Goal: Find specific page/section: Find specific page/section

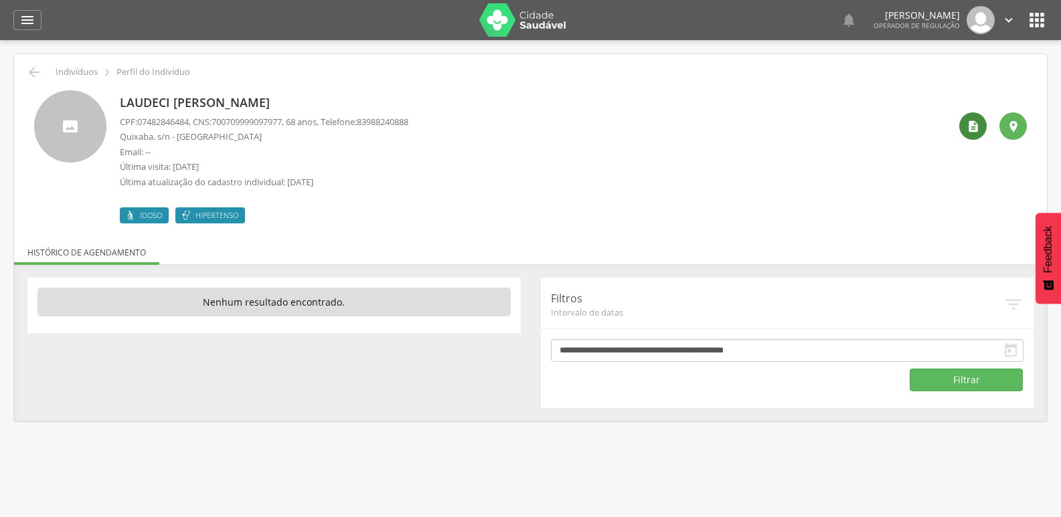
click at [966, 129] on icon "" at bounding box center [972, 126] width 13 height 13
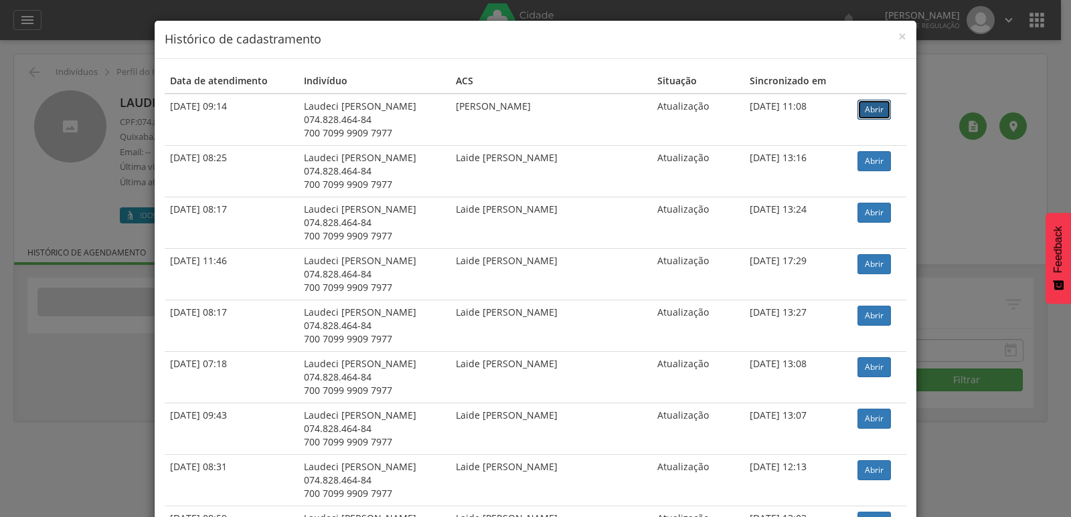
click at [864, 119] on link "Abrir" at bounding box center [873, 110] width 33 height 20
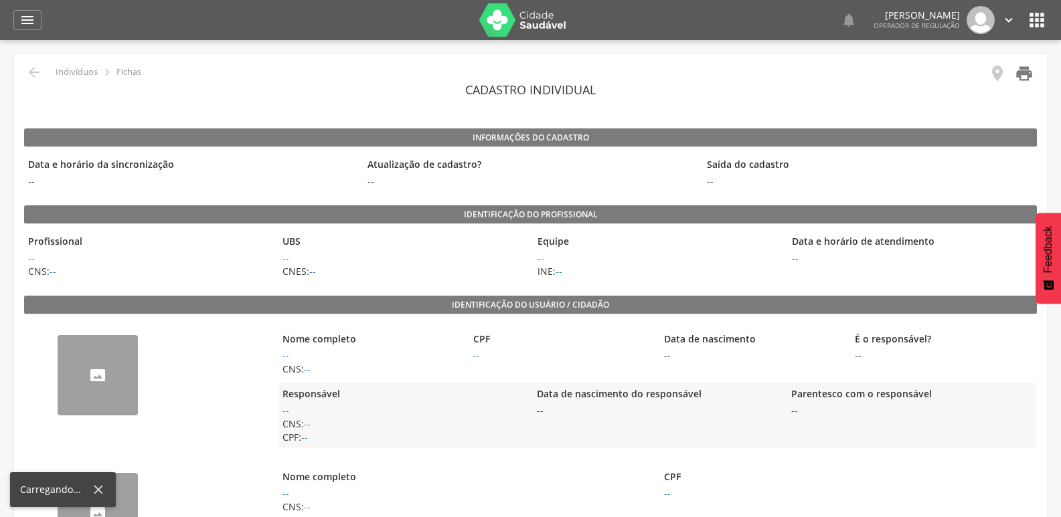
click at [1027, 76] on icon "" at bounding box center [1024, 73] width 19 height 19
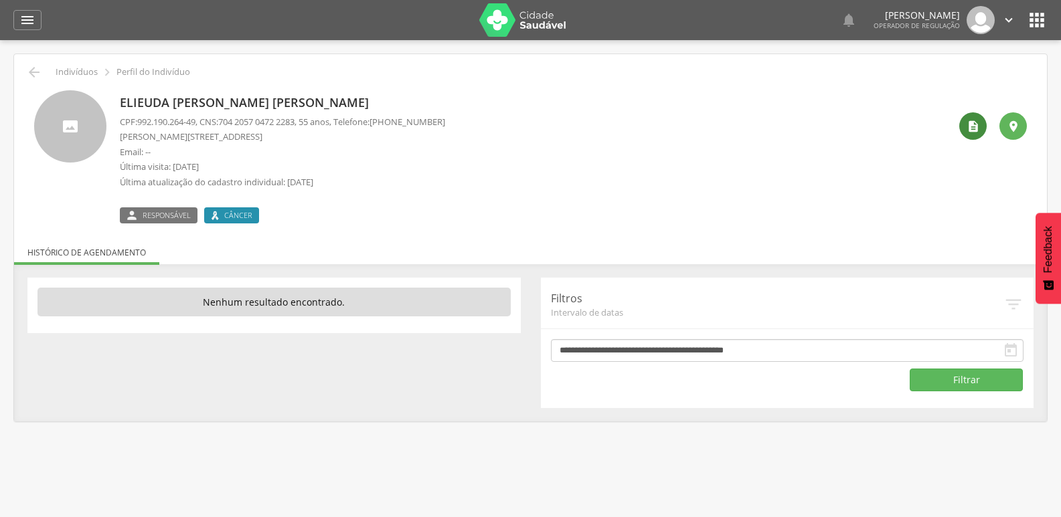
click at [970, 132] on icon "" at bounding box center [972, 126] width 13 height 13
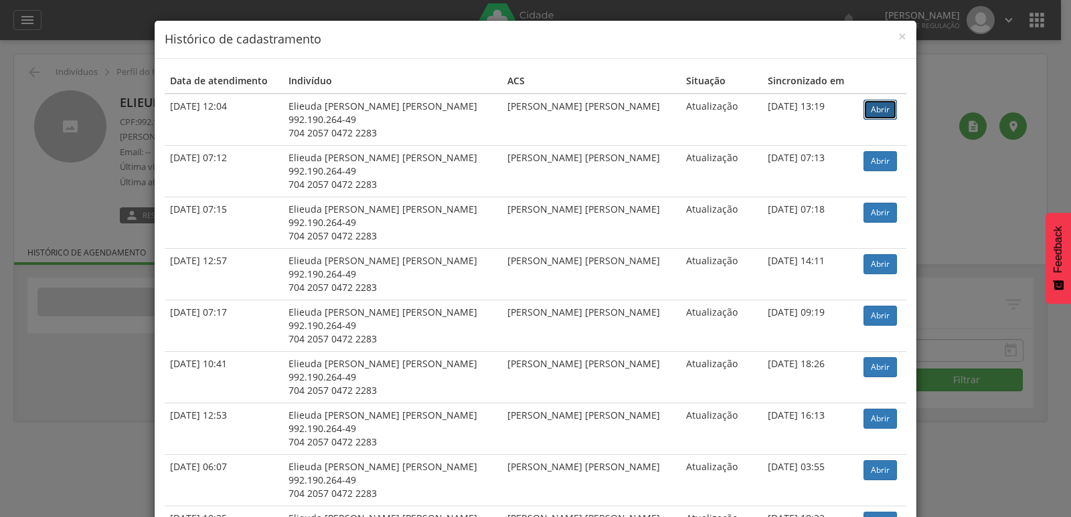
click at [874, 106] on link "Abrir" at bounding box center [879, 110] width 33 height 20
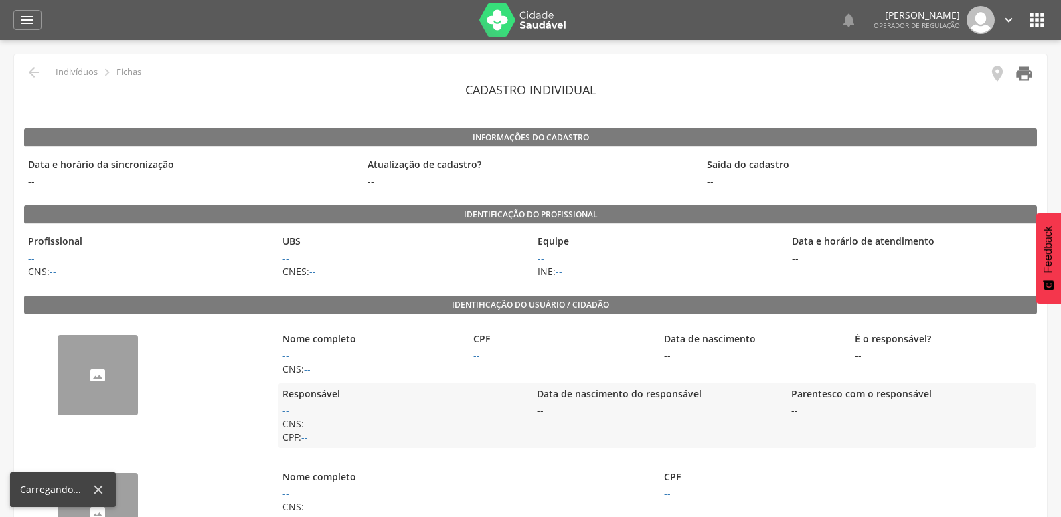
click at [1018, 69] on icon "" at bounding box center [1024, 73] width 19 height 19
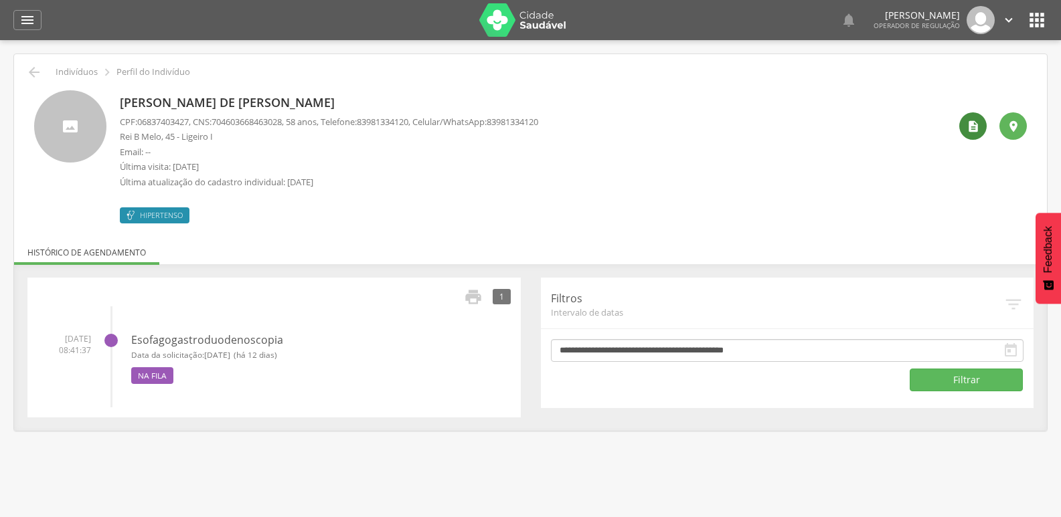
click at [979, 124] on icon "" at bounding box center [972, 126] width 13 height 13
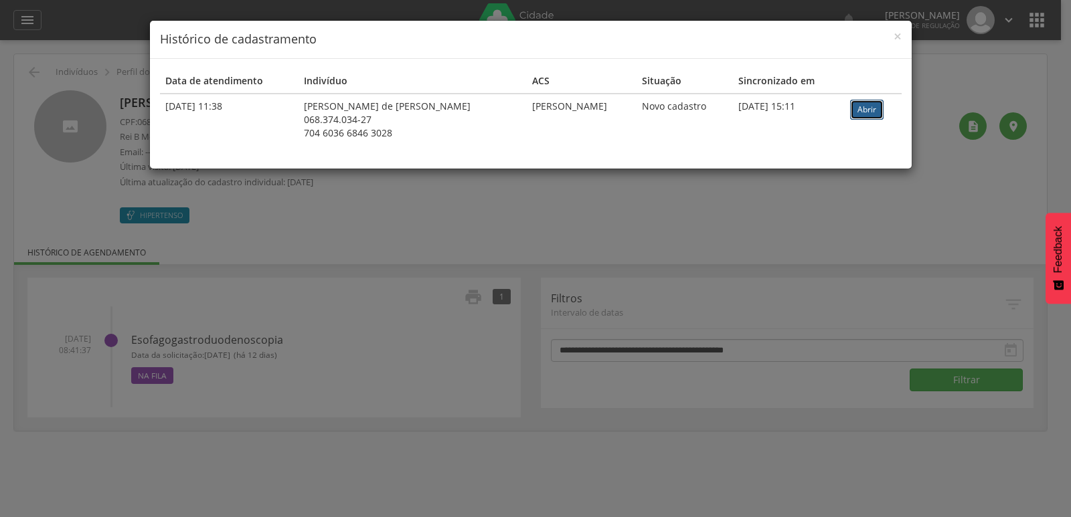
click at [861, 106] on link "Abrir" at bounding box center [866, 110] width 33 height 20
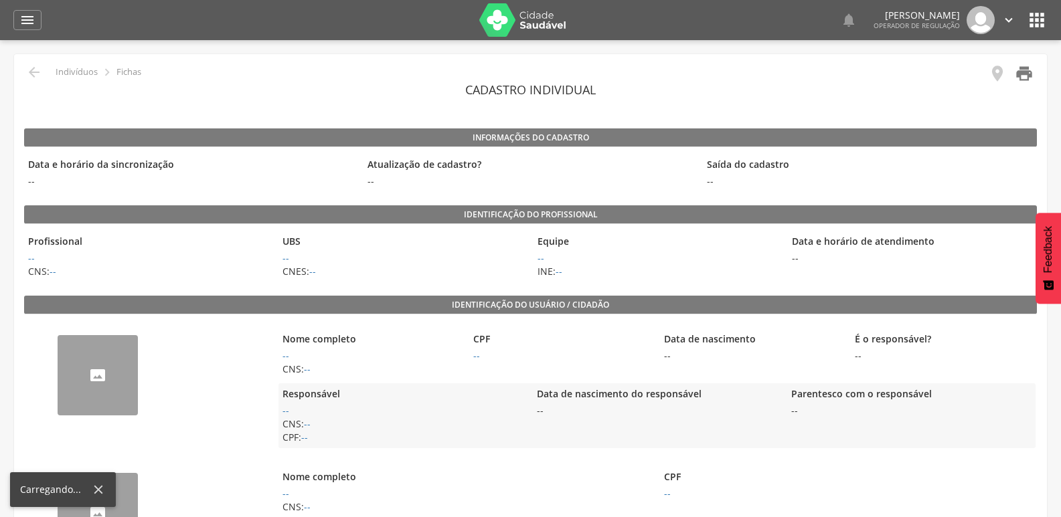
click at [1025, 70] on icon "" at bounding box center [1024, 73] width 19 height 19
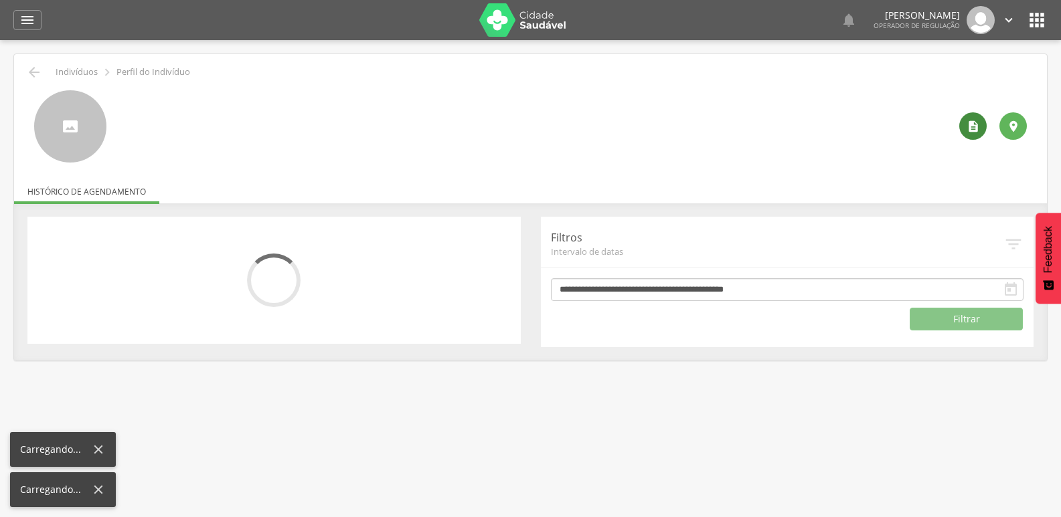
click at [966, 124] on icon "" at bounding box center [972, 126] width 13 height 13
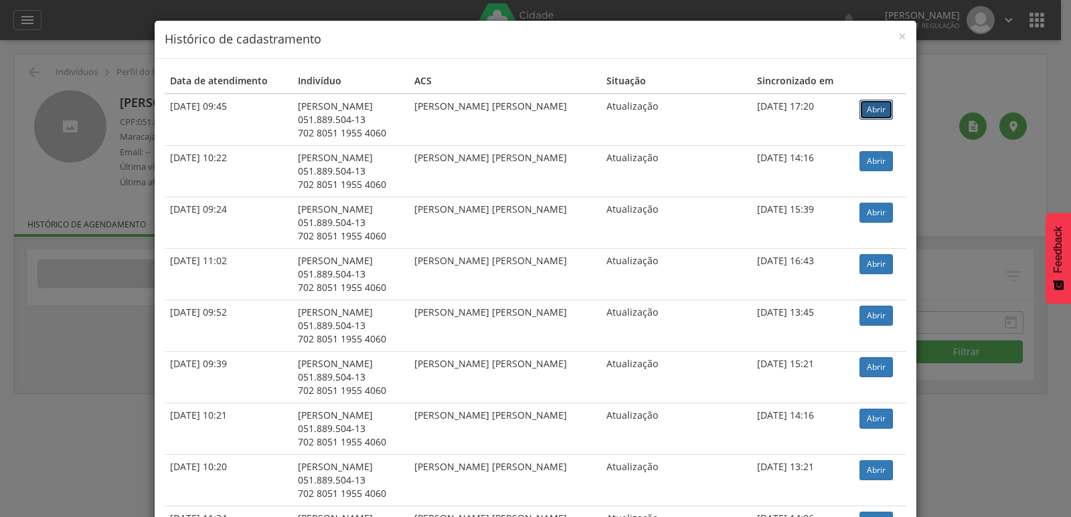
click at [866, 113] on link "Abrir" at bounding box center [875, 110] width 33 height 20
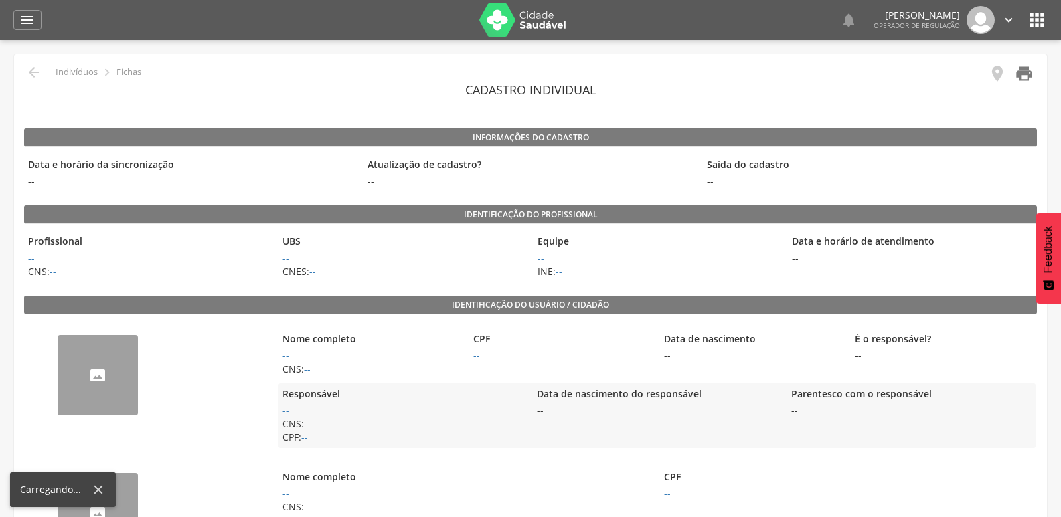
click at [1023, 81] on icon "" at bounding box center [1024, 73] width 19 height 19
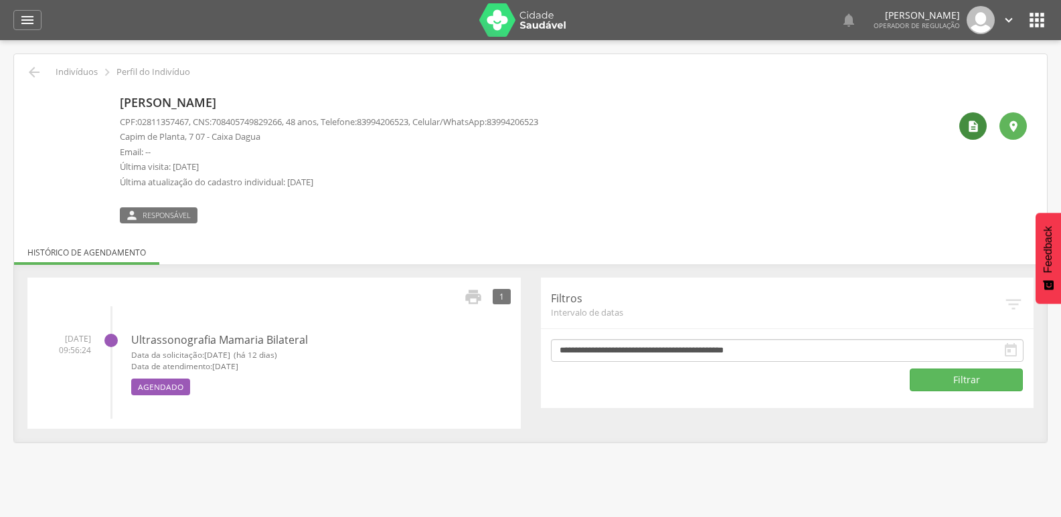
click at [981, 128] on div "" at bounding box center [972, 125] width 27 height 27
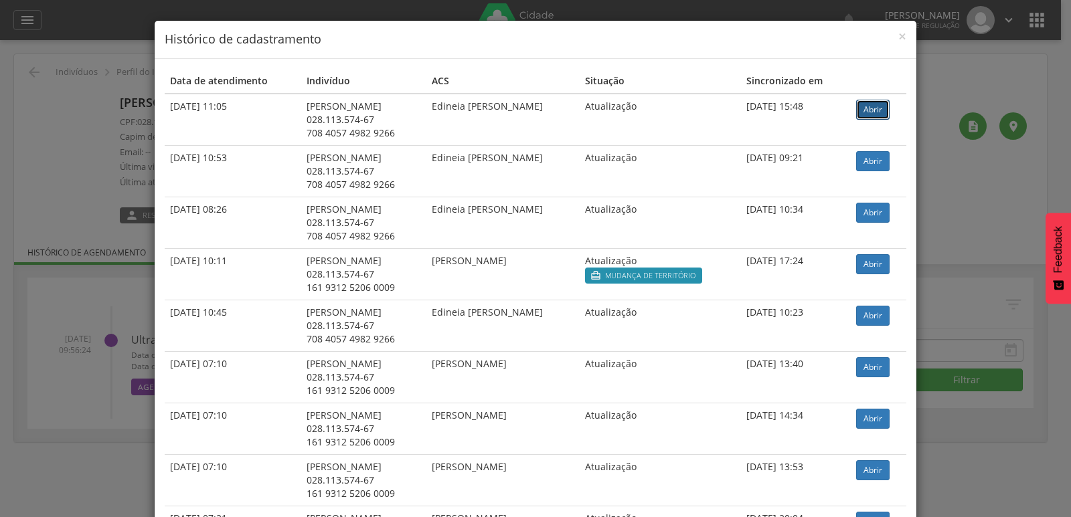
click at [873, 109] on link "Abrir" at bounding box center [872, 110] width 33 height 20
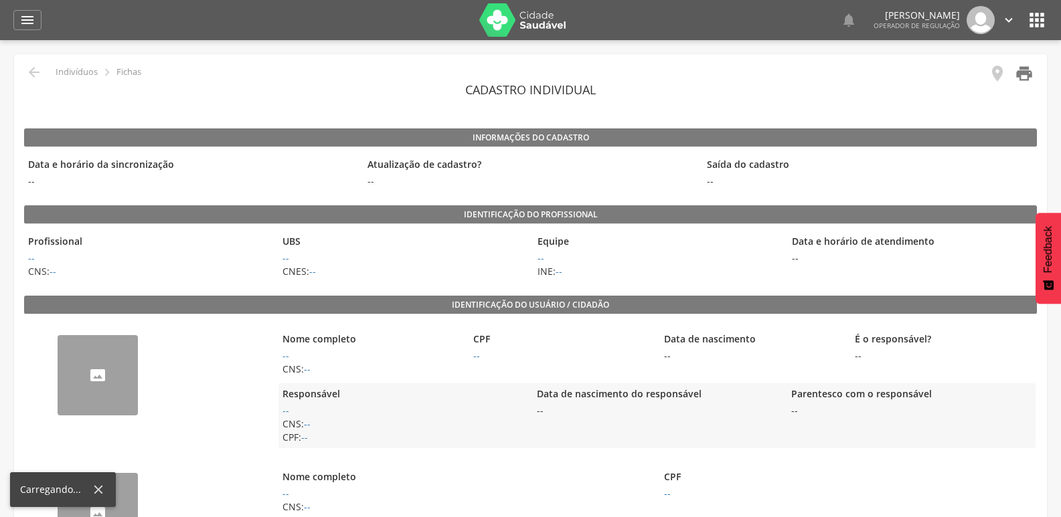
click at [1023, 76] on icon "" at bounding box center [1024, 73] width 19 height 19
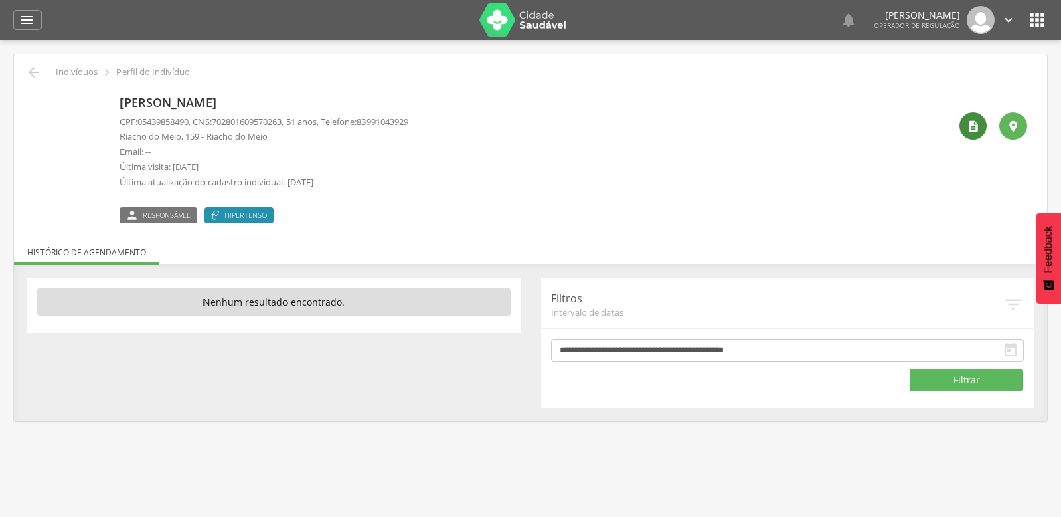
click at [975, 122] on icon "" at bounding box center [972, 126] width 13 height 13
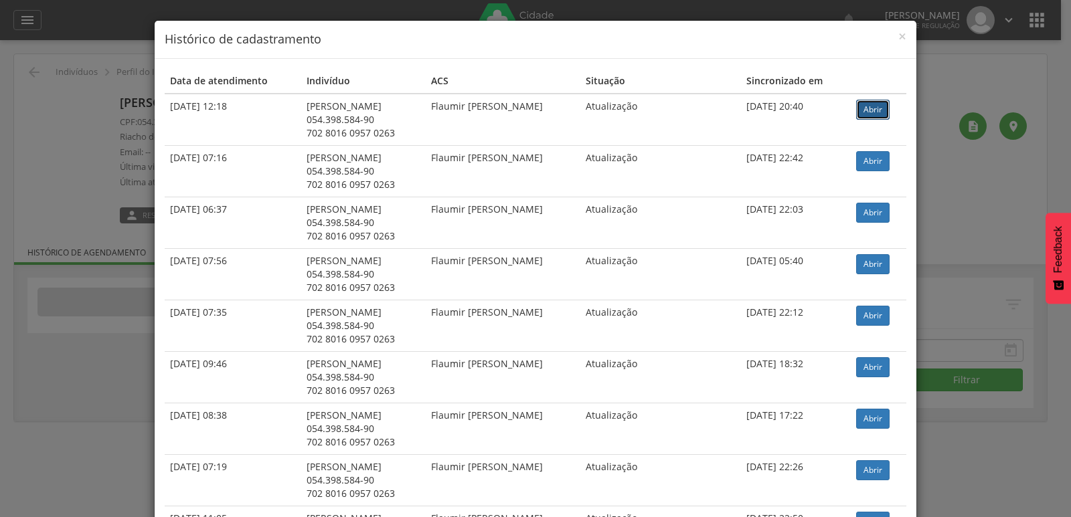
click at [884, 108] on link "Abrir" at bounding box center [872, 110] width 33 height 20
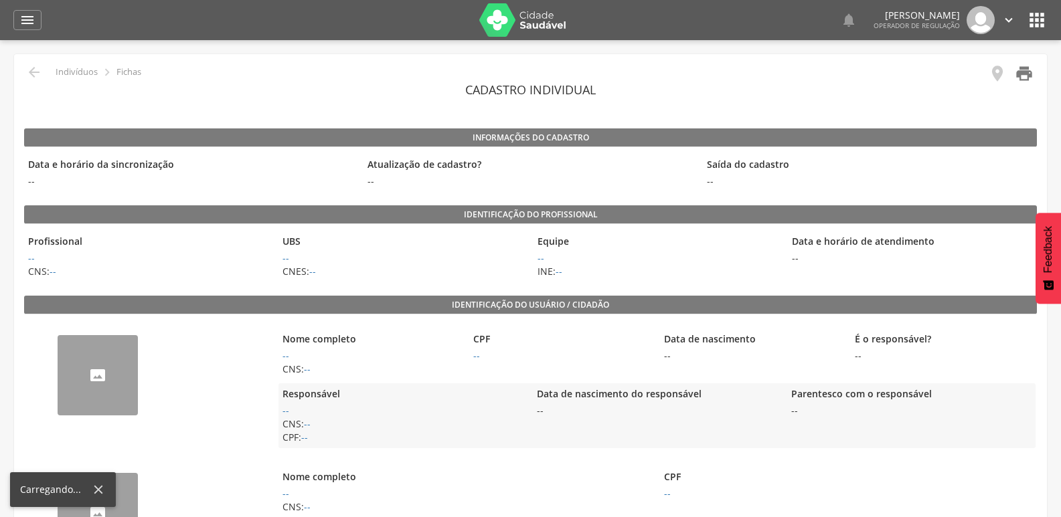
click at [1027, 73] on icon "" at bounding box center [1024, 73] width 19 height 19
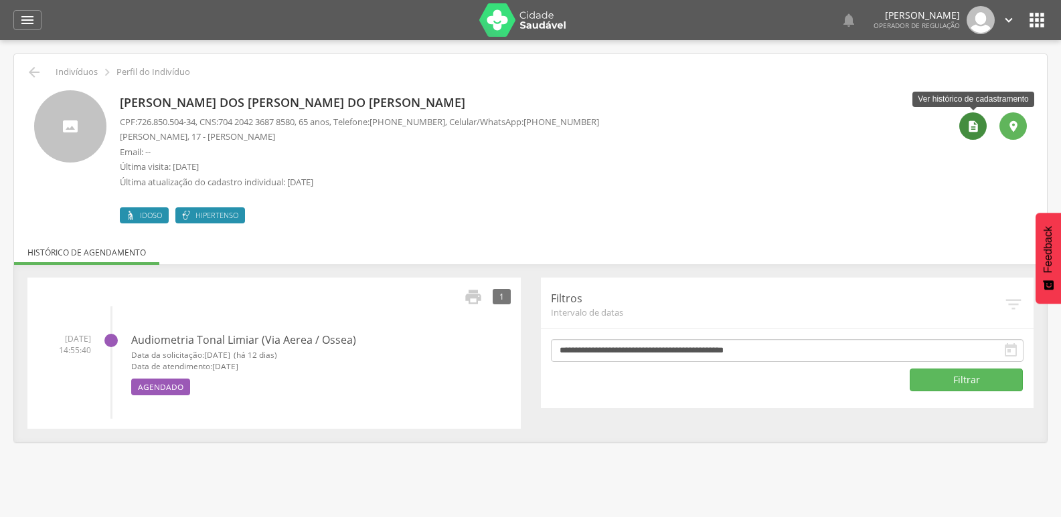
click at [962, 124] on div "" at bounding box center [972, 125] width 27 height 27
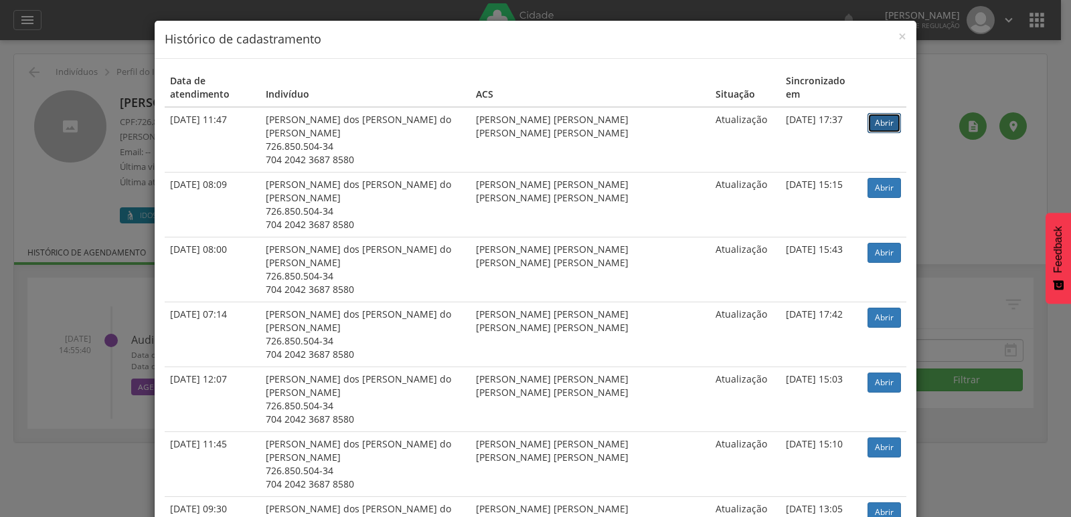
click at [869, 113] on link "Abrir" at bounding box center [883, 123] width 33 height 20
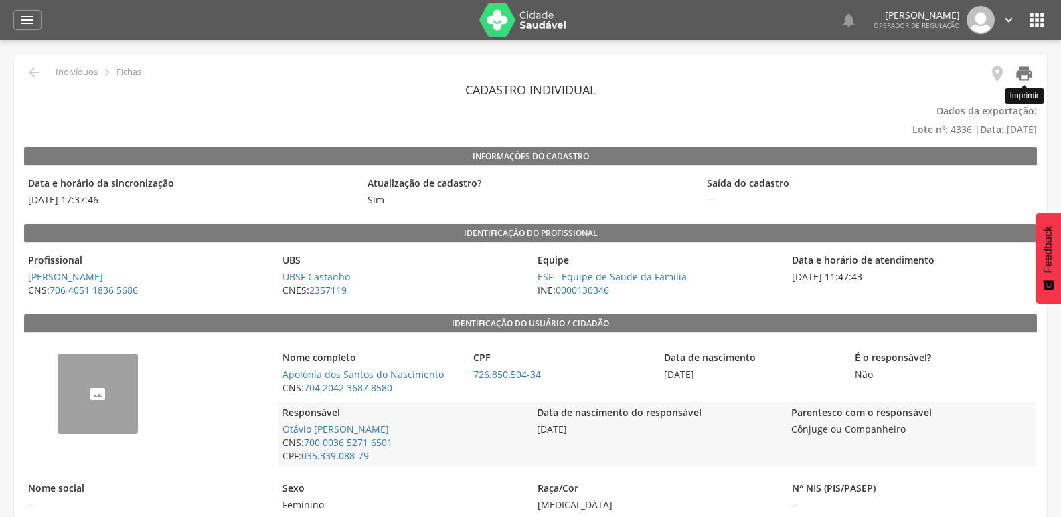
click at [1031, 66] on icon "" at bounding box center [1024, 73] width 19 height 19
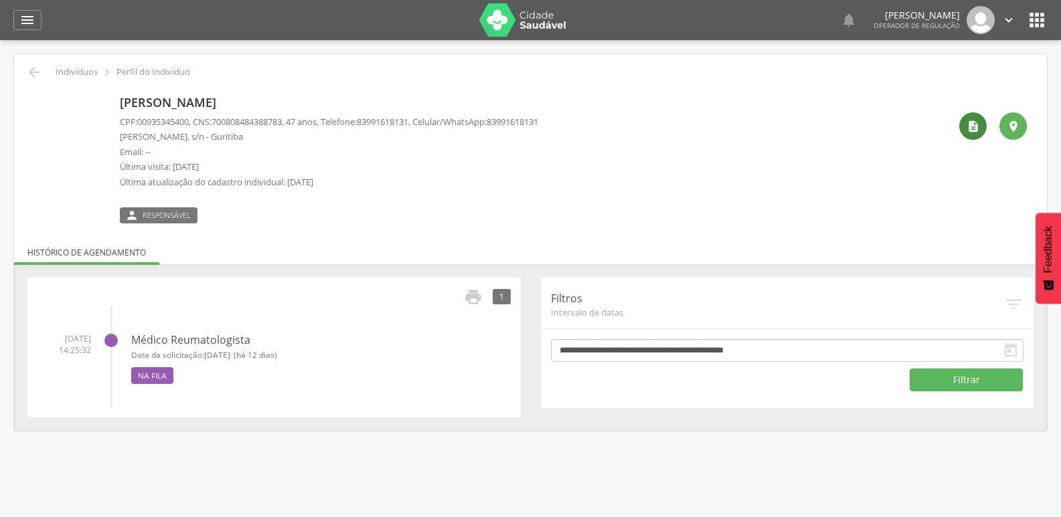
click at [977, 128] on icon "" at bounding box center [972, 126] width 13 height 13
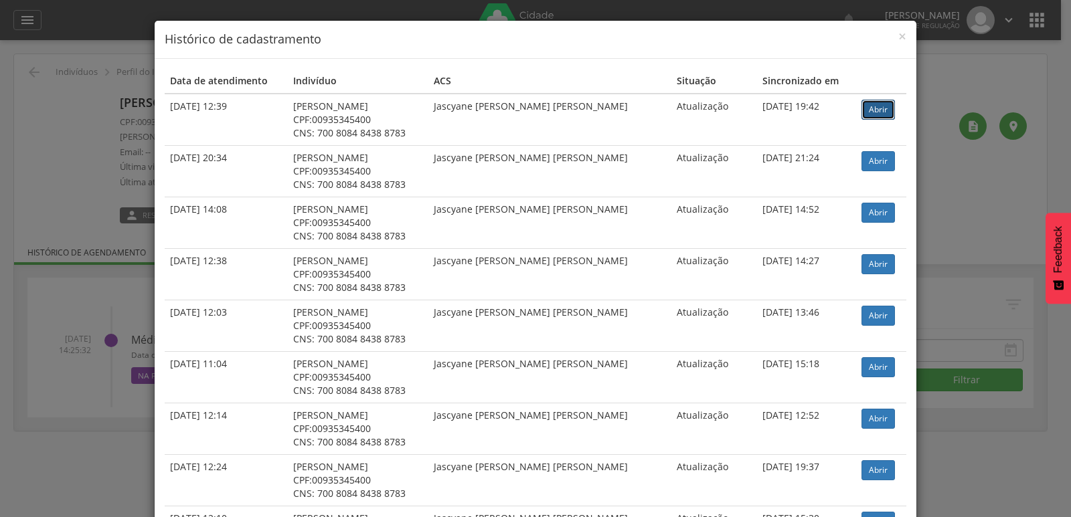
click at [871, 111] on link "Abrir" at bounding box center [877, 110] width 33 height 20
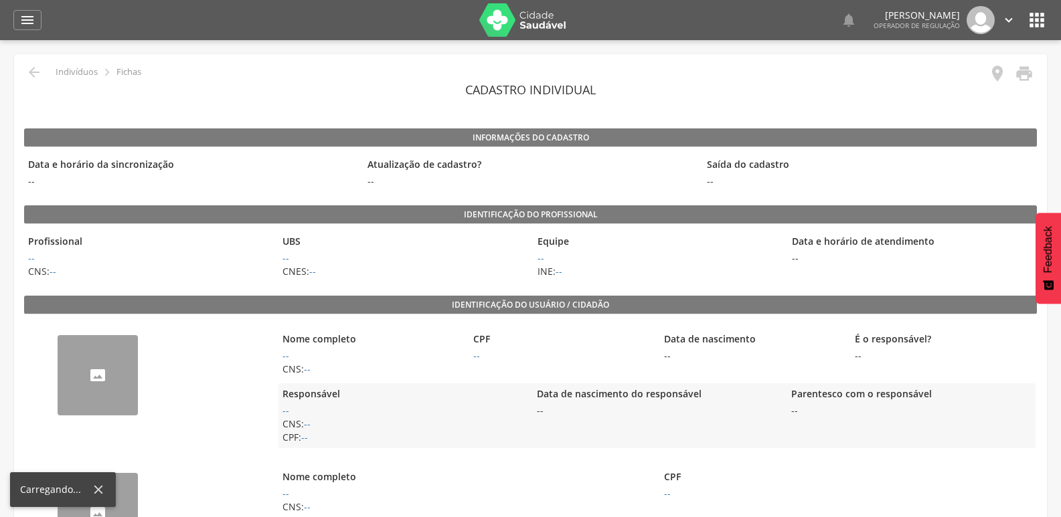
click at [1027, 72] on icon "" at bounding box center [1024, 73] width 19 height 19
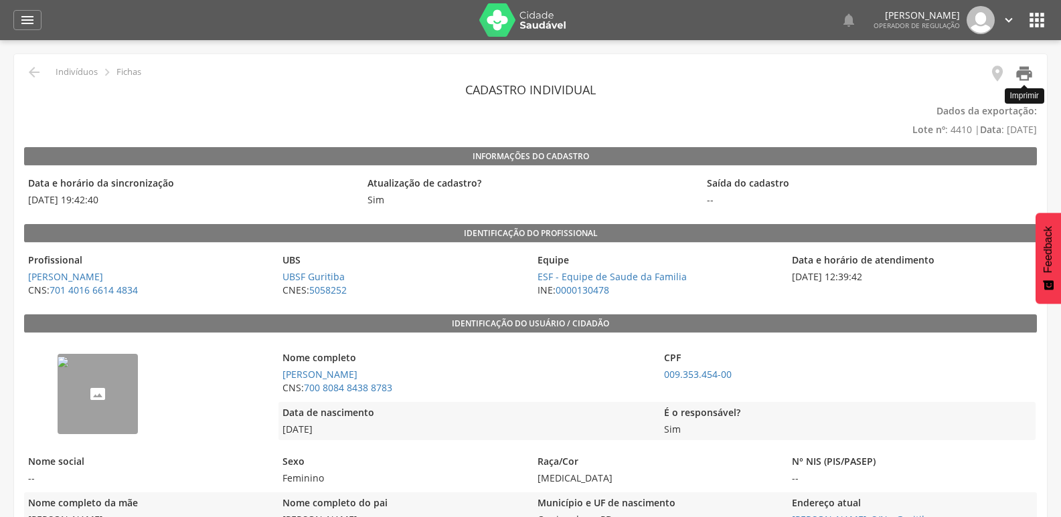
click at [1027, 72] on icon "" at bounding box center [1024, 73] width 19 height 19
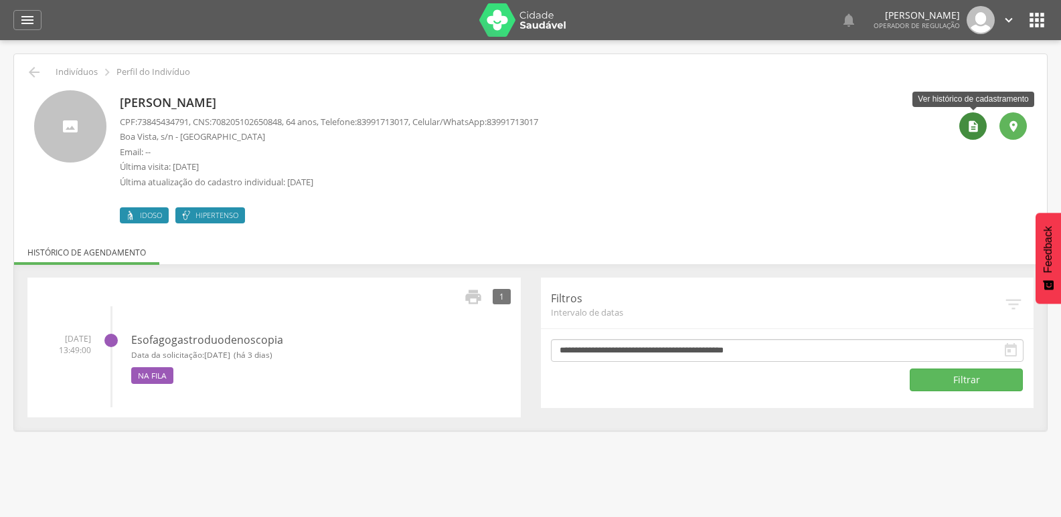
click at [981, 122] on div "" at bounding box center [972, 125] width 27 height 27
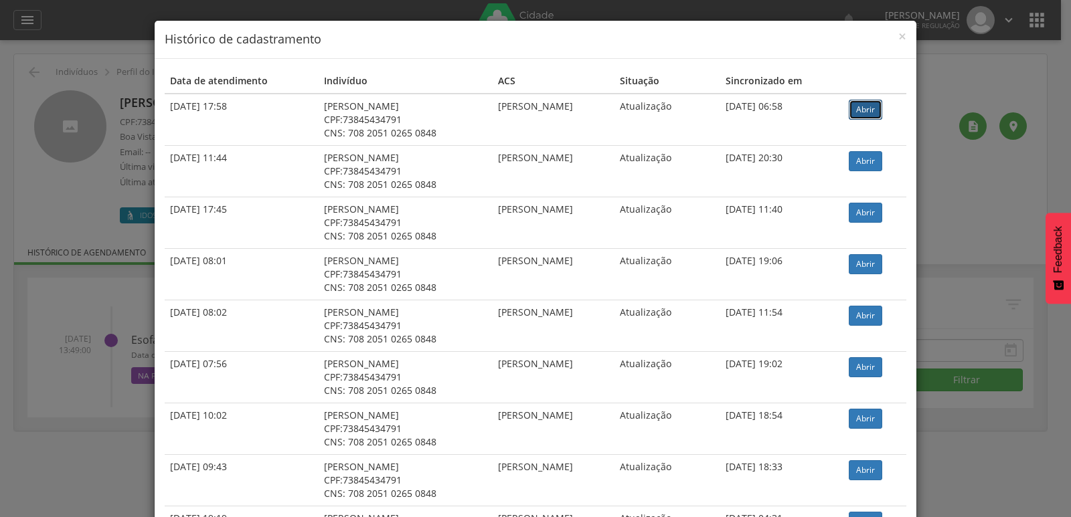
click at [867, 107] on link "Abrir" at bounding box center [865, 110] width 33 height 20
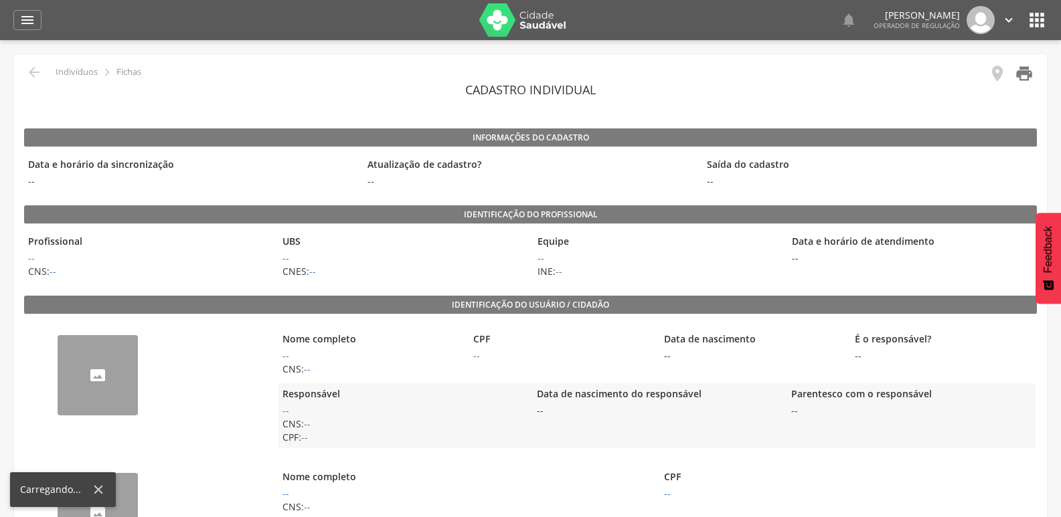
click at [1021, 81] on icon "" at bounding box center [1024, 73] width 19 height 19
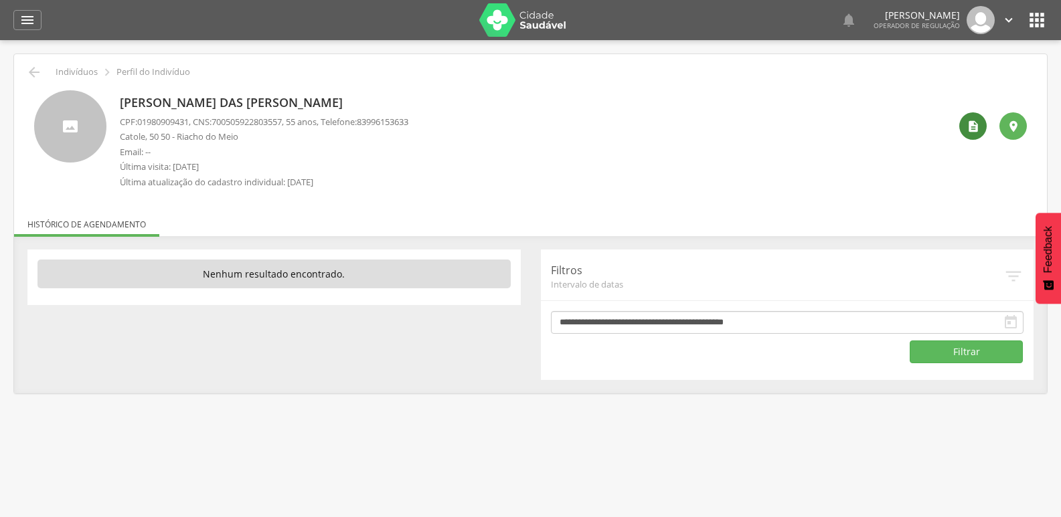
click at [972, 124] on icon "" at bounding box center [972, 126] width 13 height 13
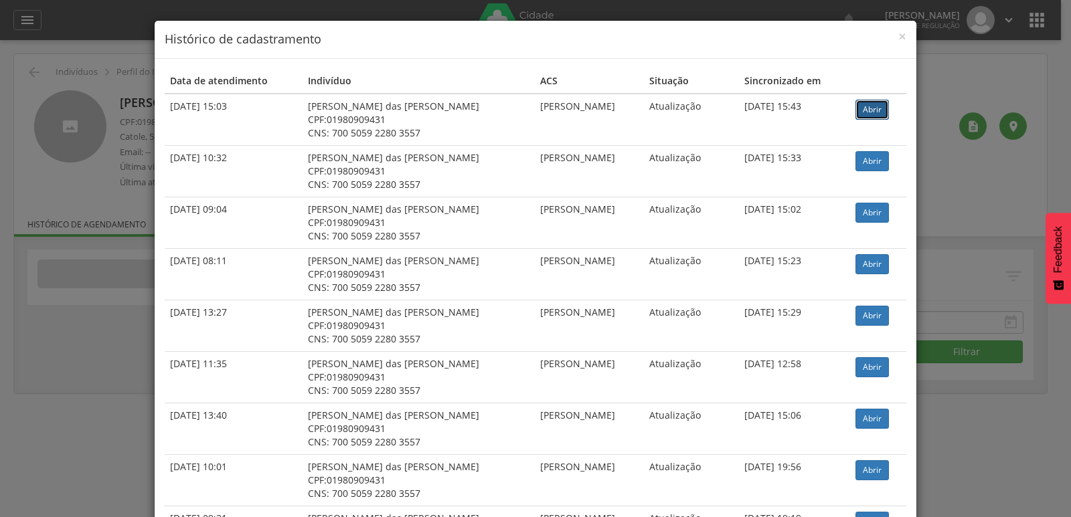
click at [871, 109] on link "Abrir" at bounding box center [871, 110] width 33 height 20
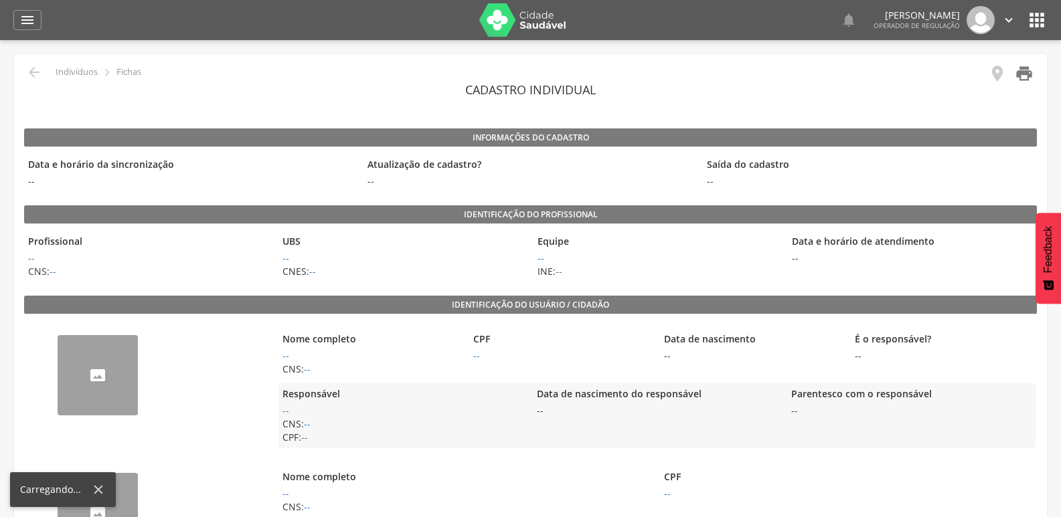
click at [1029, 69] on icon "" at bounding box center [1024, 73] width 19 height 19
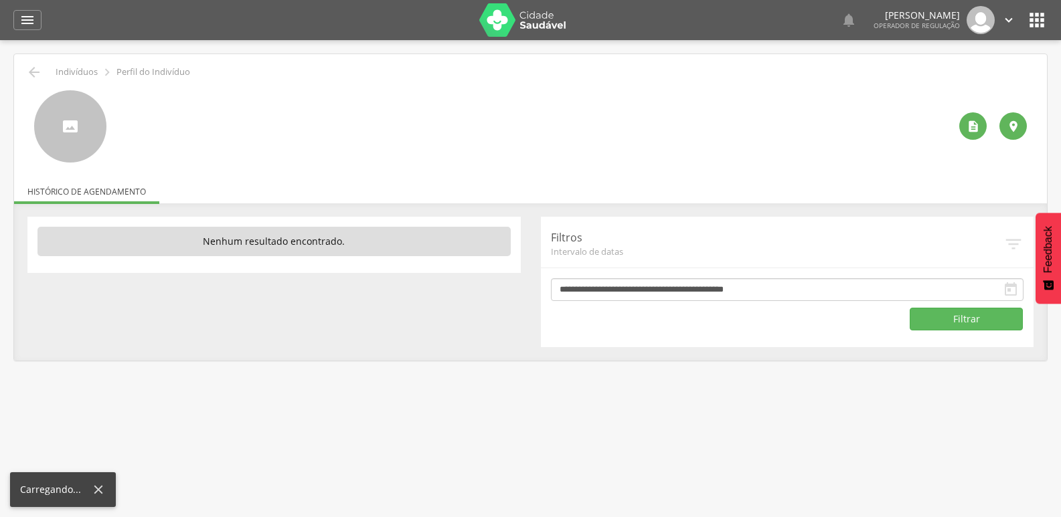
click at [987, 131] on div " " at bounding box center [988, 126] width 78 height 72
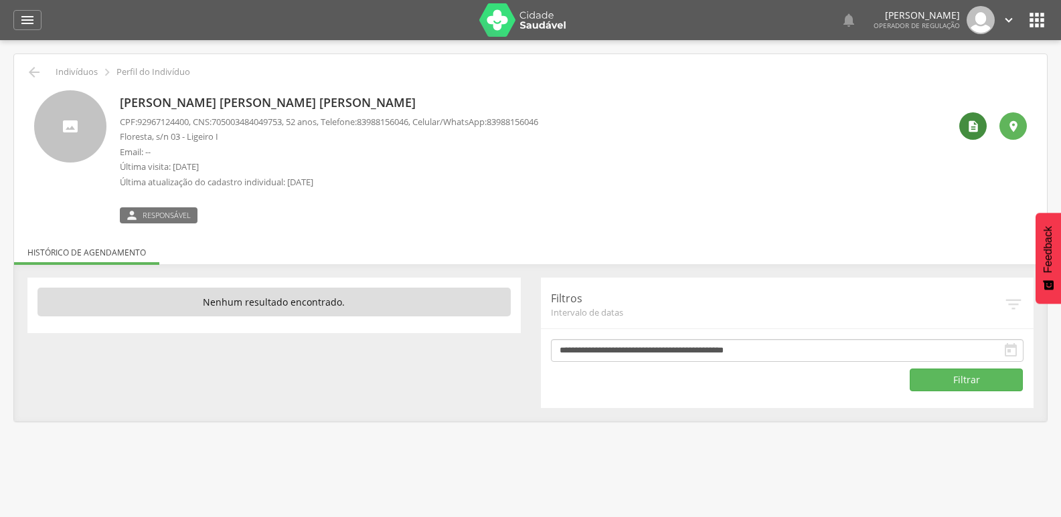
click at [975, 124] on icon "" at bounding box center [972, 126] width 13 height 13
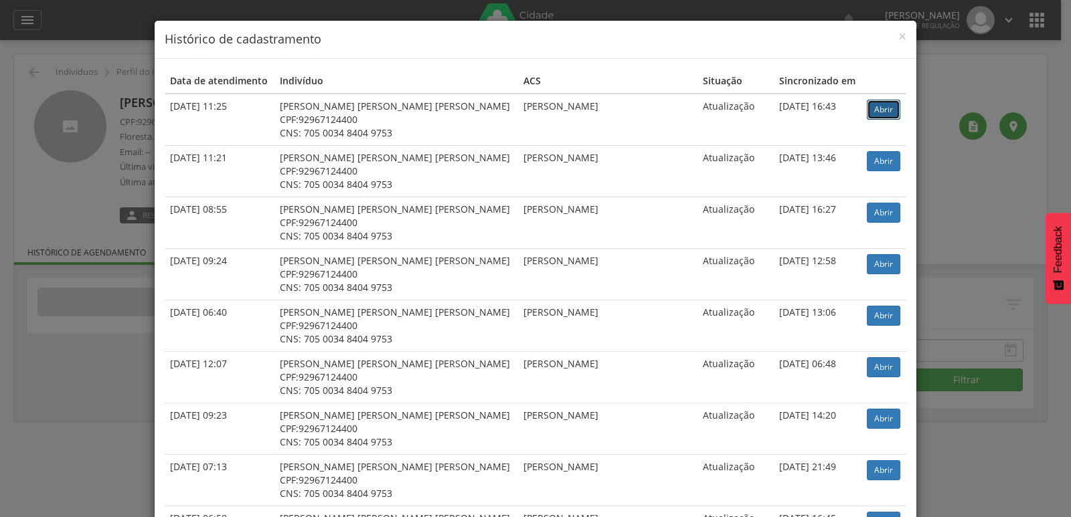
click at [881, 113] on link "Abrir" at bounding box center [883, 110] width 33 height 20
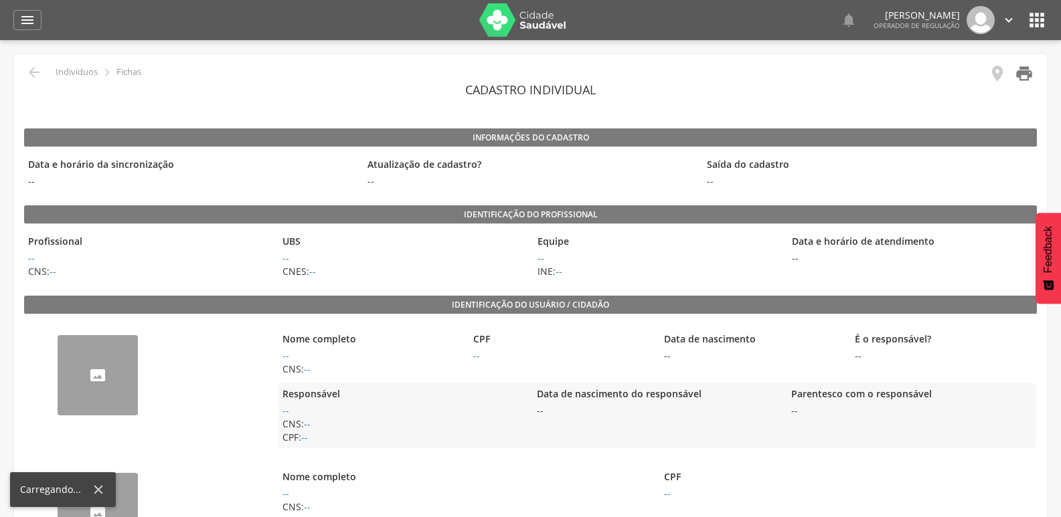
click at [1019, 76] on icon "" at bounding box center [1024, 73] width 19 height 19
